Goal: Task Accomplishment & Management: Use online tool/utility

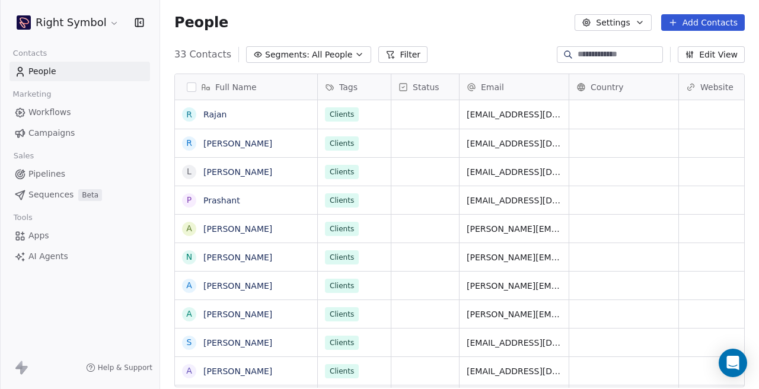
scroll to position [343, 599]
click at [108, 26] on html "Right Symbol Contacts People Marketing Workflows Campaigns Sales Pipelines Sequ…" at bounding box center [379, 194] width 759 height 389
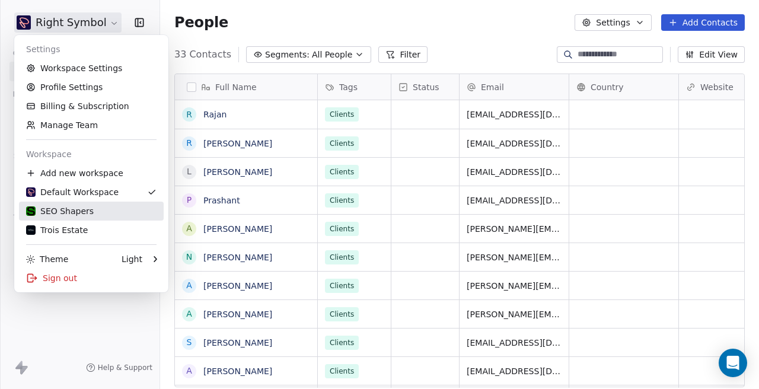
click at [100, 215] on div "SEO Shapers" at bounding box center [91, 211] width 130 height 12
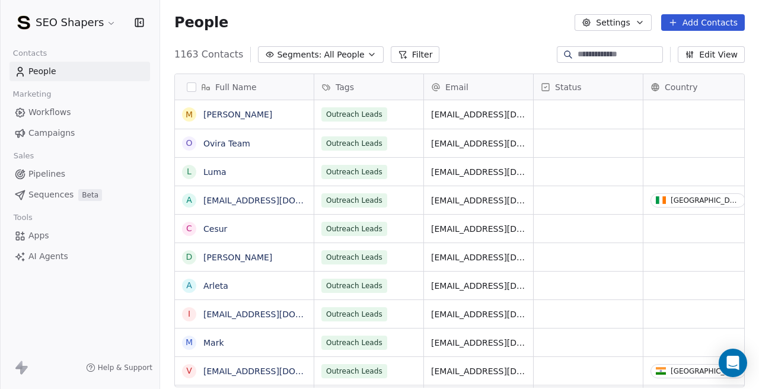
scroll to position [343, 599]
click at [80, 129] on link "Campaigns" at bounding box center [79, 133] width 140 height 20
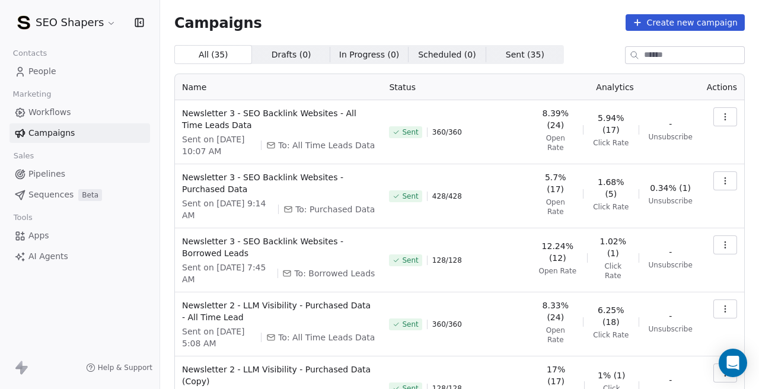
click at [696, 27] on button "Create new campaign" at bounding box center [684, 22] width 119 height 17
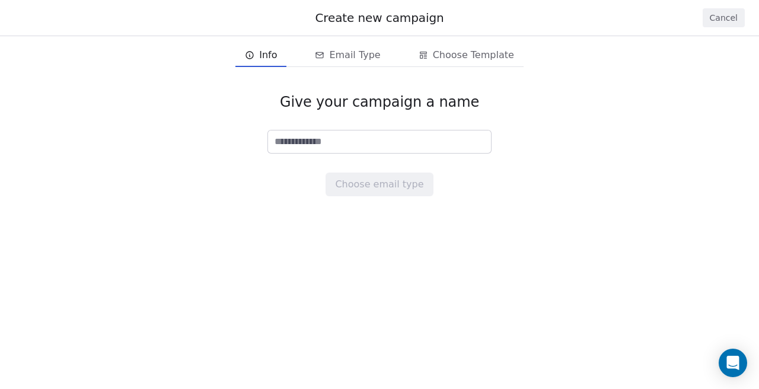
click at [327, 134] on input at bounding box center [379, 141] width 223 height 23
click at [331, 143] on input at bounding box center [379, 141] width 223 height 23
click at [717, 12] on button "Cancel" at bounding box center [723, 17] width 42 height 19
